Goal: Submit feedback/report problem

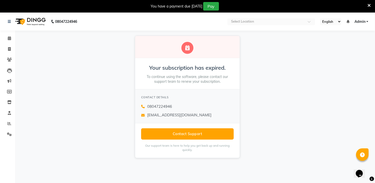
click at [80, 65] on div "Your subscription has expired. To continue using the software, please contact o…" at bounding box center [187, 97] width 375 height 132
click at [8, 38] on icon at bounding box center [9, 38] width 3 height 4
